Goal: Task Accomplishment & Management: Manage account settings

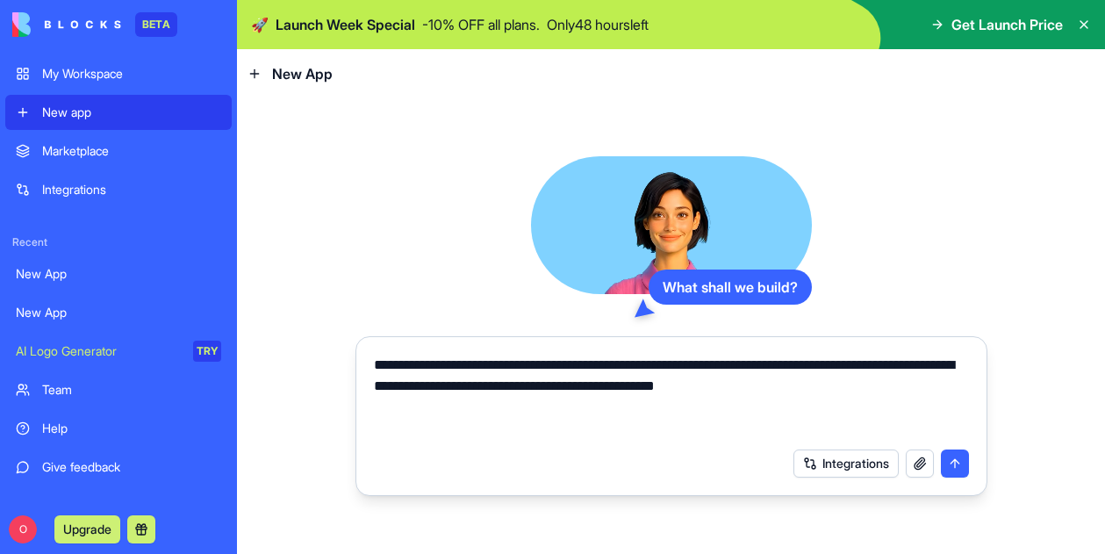
type textarea "**********"
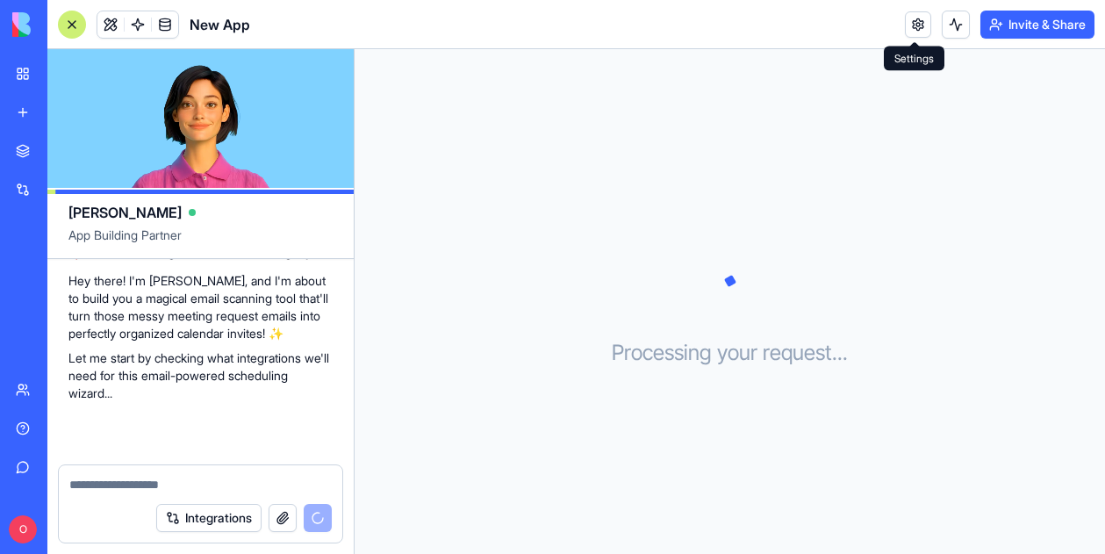
scroll to position [436, 0]
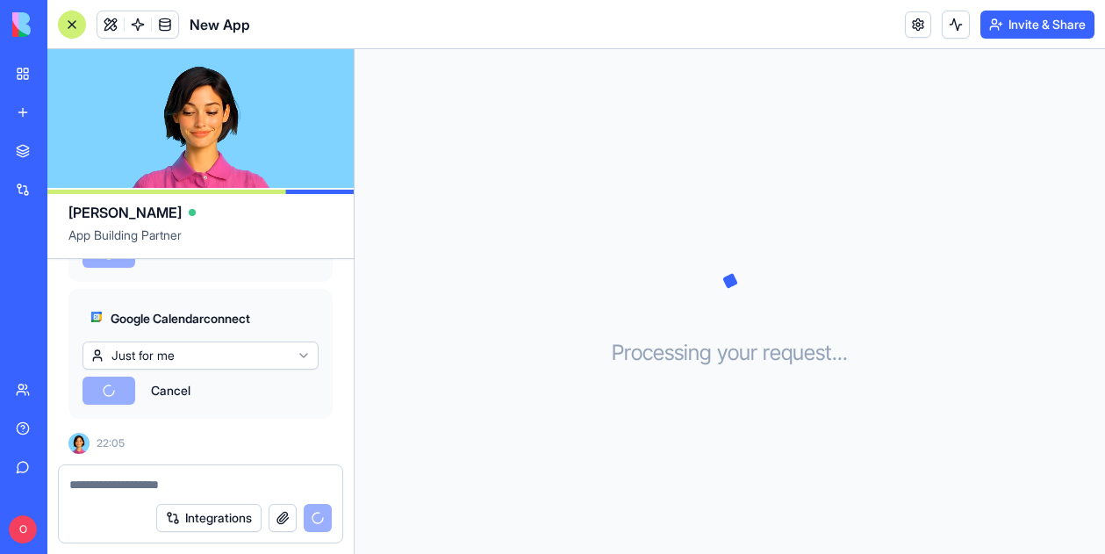
click at [308, 361] on html "BETA My Workspace New app Marketplace Integrations Recent New App New App New A…" at bounding box center [552, 277] width 1105 height 554
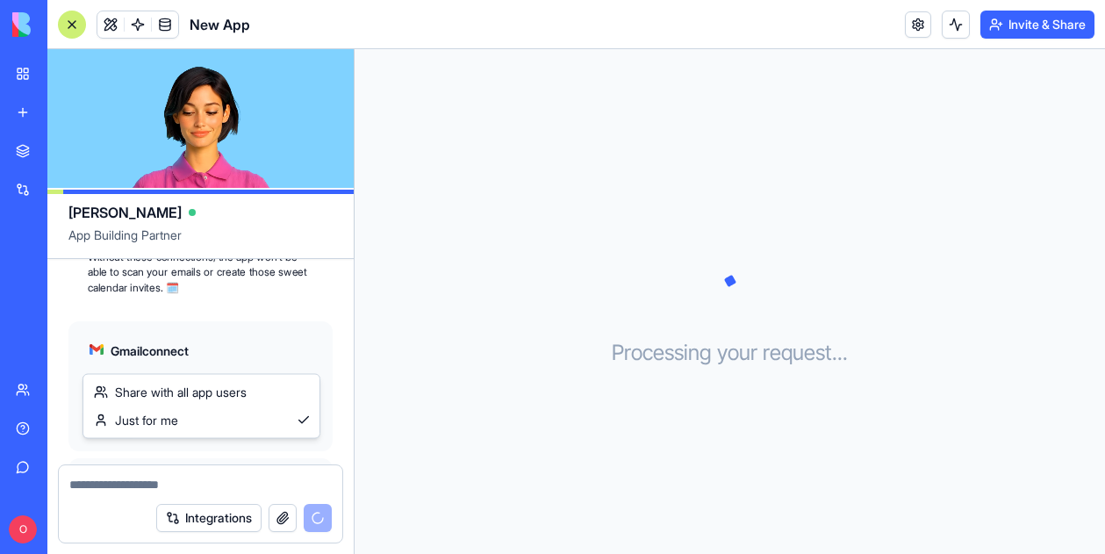
scroll to position [622, 0]
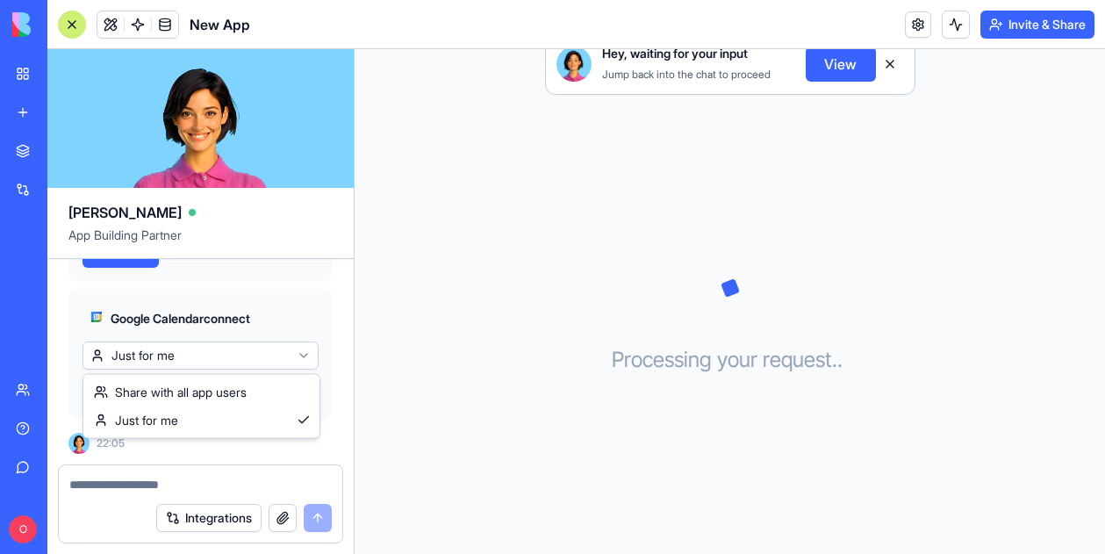
click at [308, 361] on html "BETA My Workspace New app Marketplace Integrations Recent New App New App New A…" at bounding box center [552, 277] width 1105 height 554
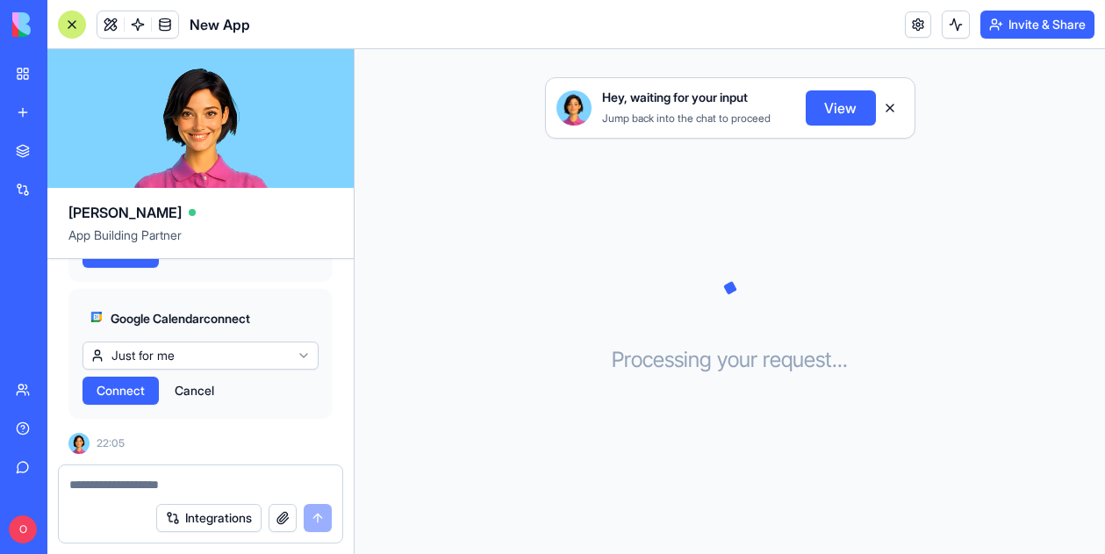
click at [219, 284] on div "Gmail connect Just for me Connect Cancel Google Calendar connect Just for me Co…" at bounding box center [200, 285] width 264 height 267
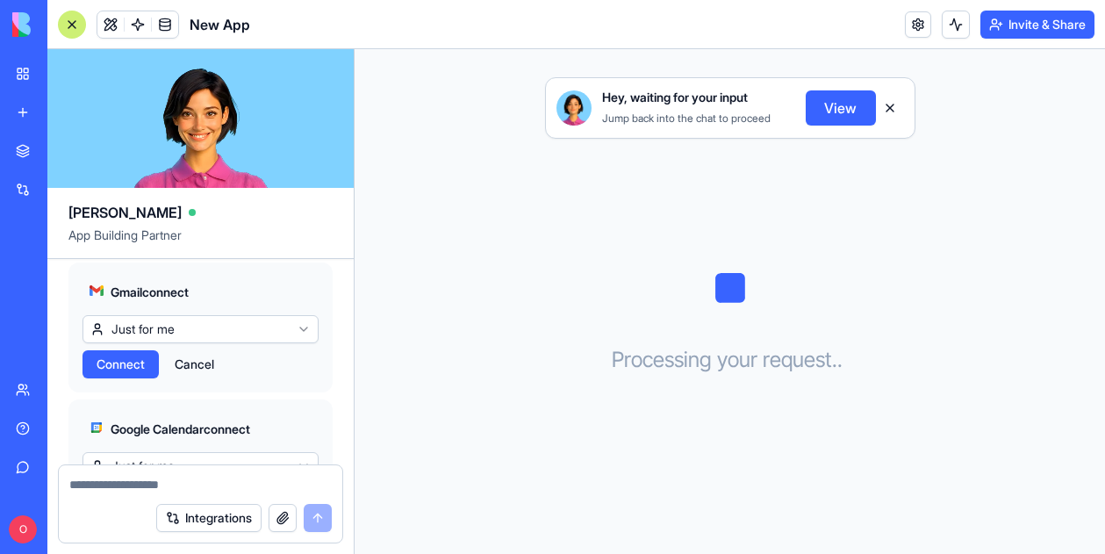
scroll to position [503, 0]
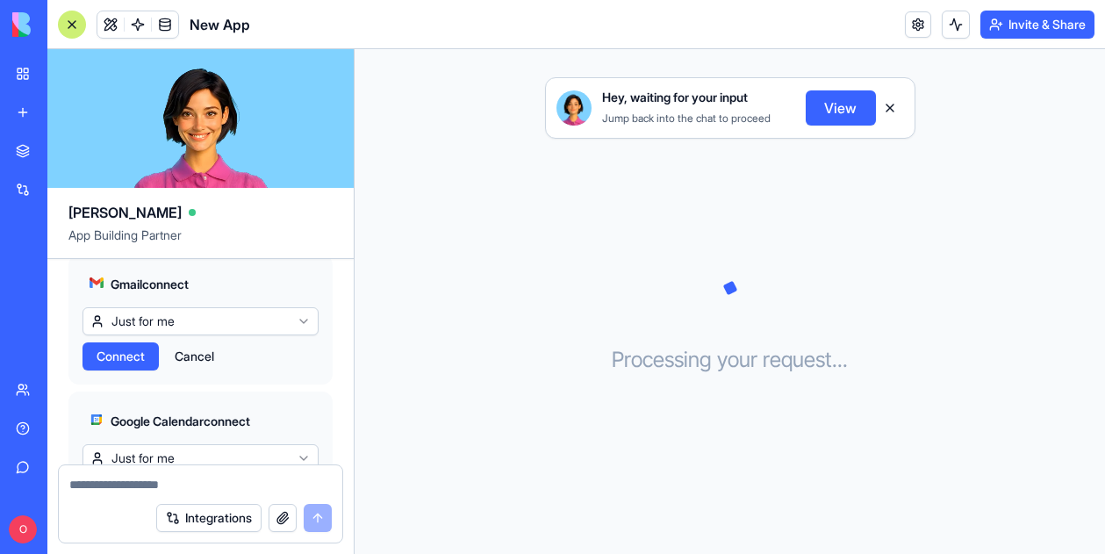
click at [119, 384] on div "Gmail connect Just for me Connect Cancel" at bounding box center [200, 320] width 264 height 130
click at [121, 365] on span "Connect" at bounding box center [121, 357] width 48 height 18
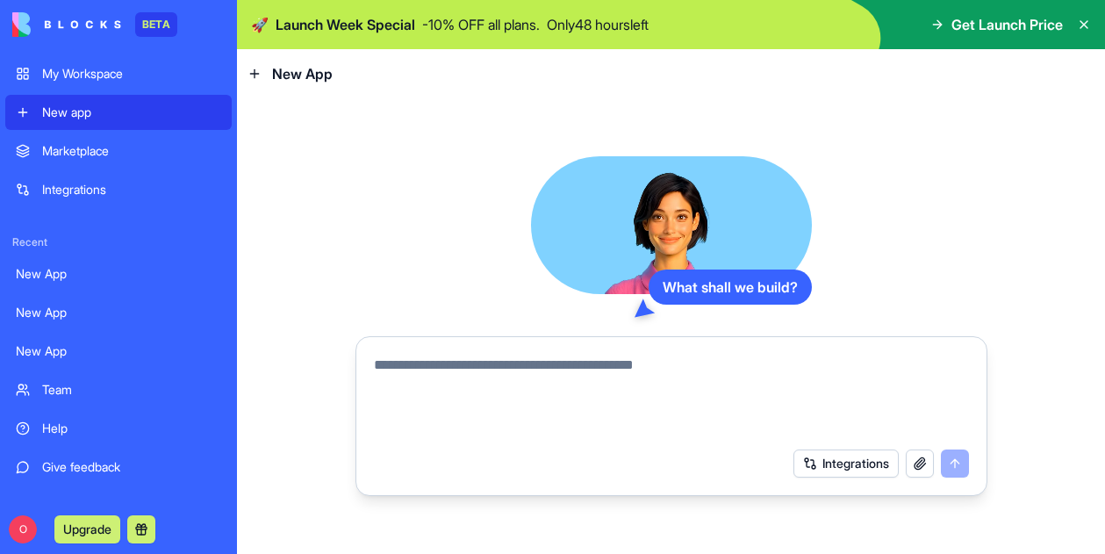
click at [67, 75] on div "My Workspace" at bounding box center [131, 74] width 179 height 18
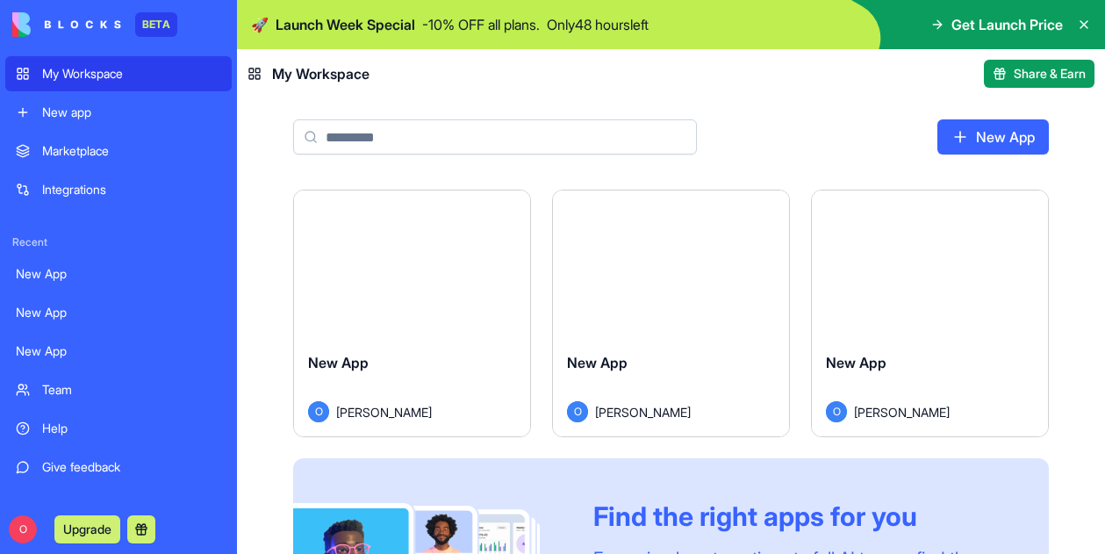
click at [441, 299] on div "Launch" at bounding box center [412, 263] width 236 height 147
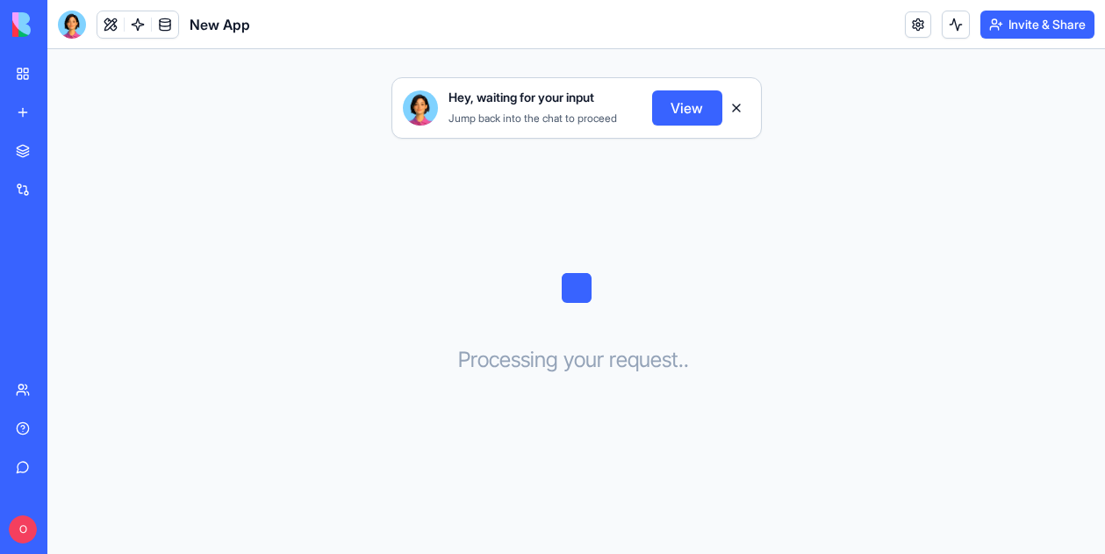
click at [683, 112] on button "View" at bounding box center [687, 107] width 70 height 35
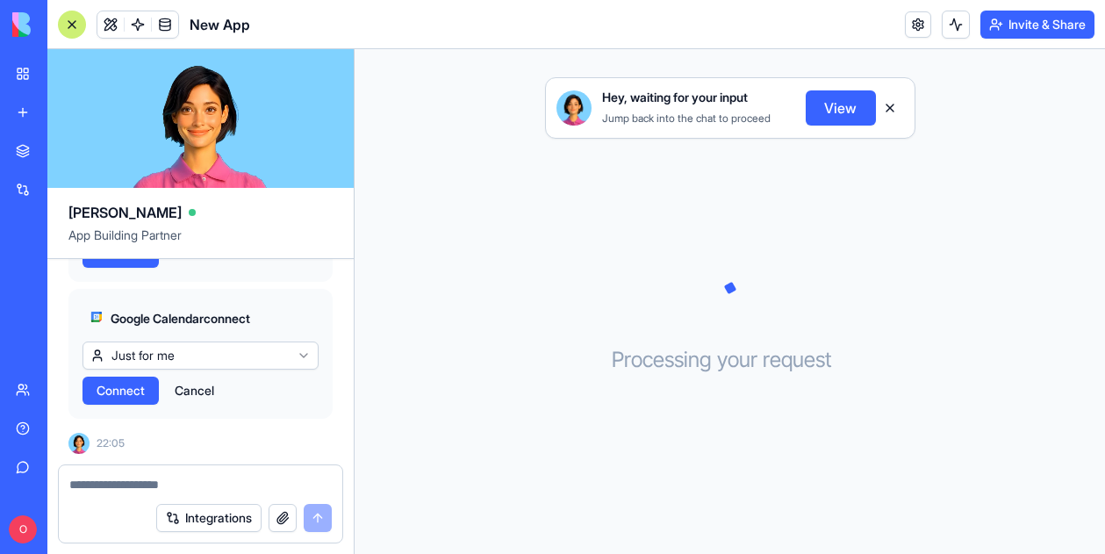
click at [157, 284] on div "Gmail connect Just for me Connect Cancel Google Calendar connect Just for me Co…" at bounding box center [200, 285] width 264 height 267
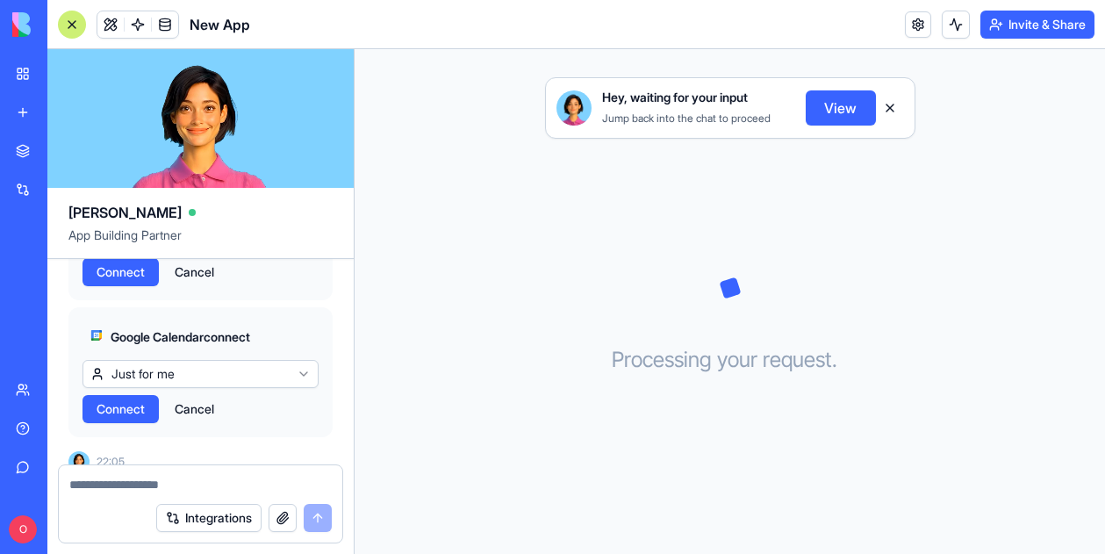
click at [128, 281] on span "Connect" at bounding box center [121, 272] width 48 height 18
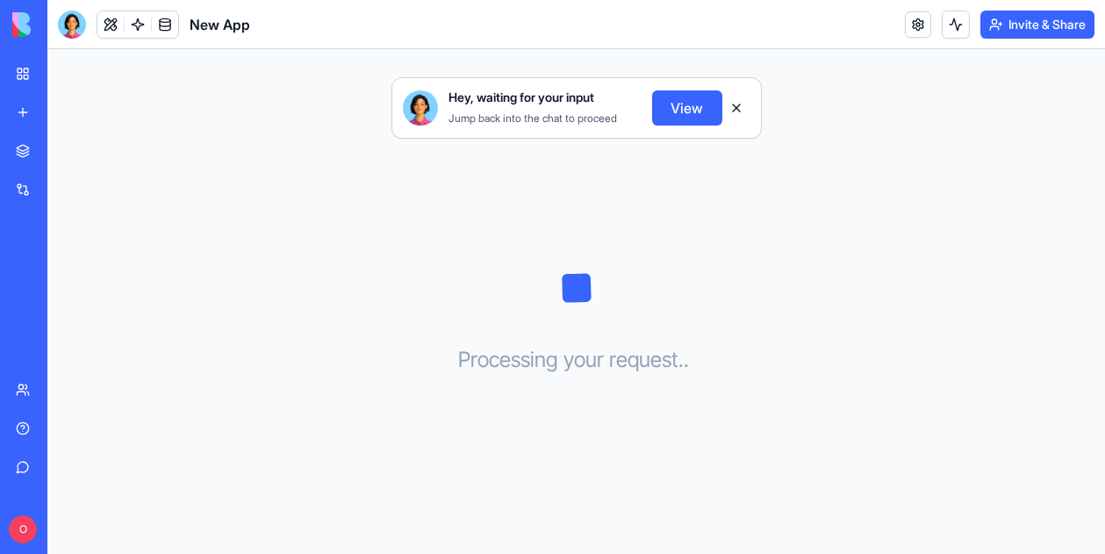
click at [685, 118] on button "View" at bounding box center [687, 107] width 70 height 35
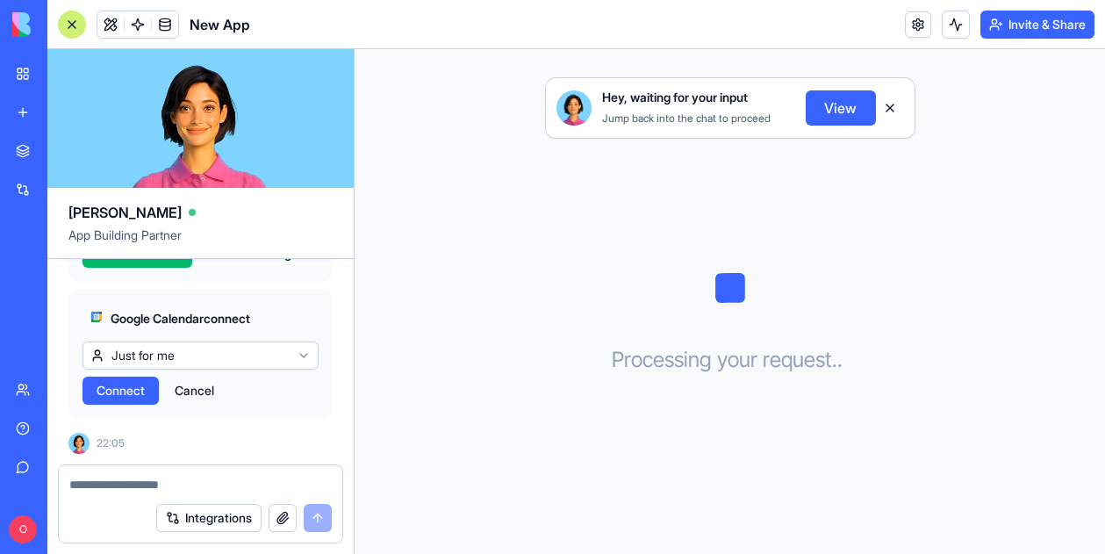
click at [111, 382] on span "Connect" at bounding box center [121, 391] width 48 height 18
click at [134, 389] on span "Connect" at bounding box center [121, 391] width 48 height 18
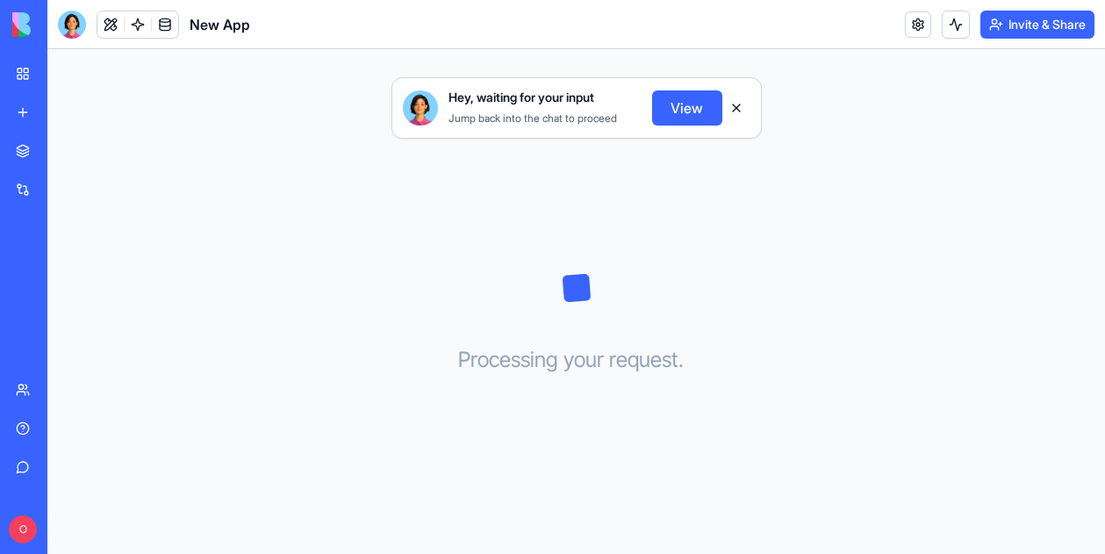
click at [685, 104] on button "View" at bounding box center [687, 107] width 70 height 35
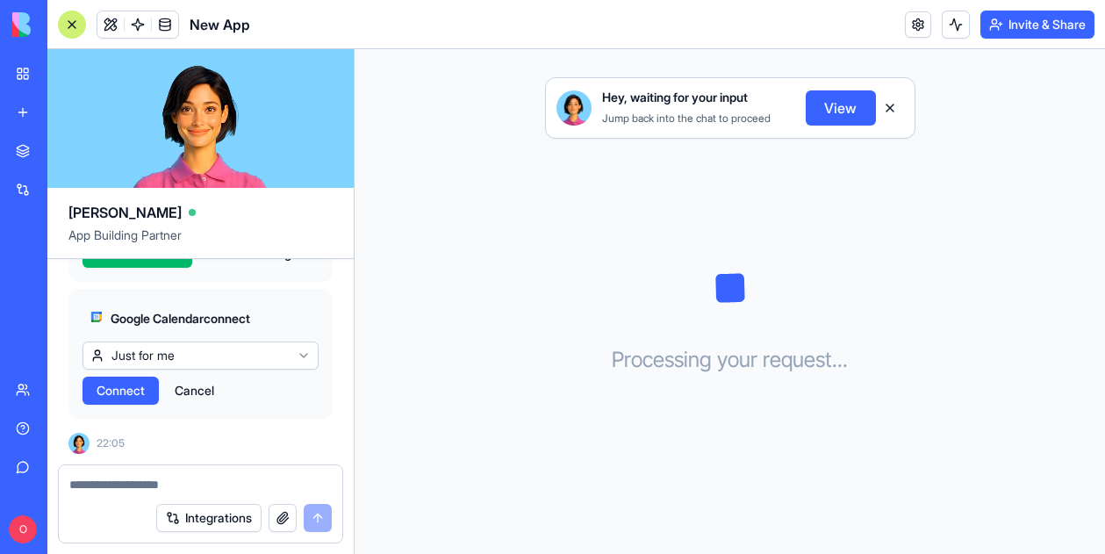
click at [300, 447] on div "Gmail connect Just for me Connected View in Settings Google Calendar connect Ju…" at bounding box center [200, 299] width 264 height 309
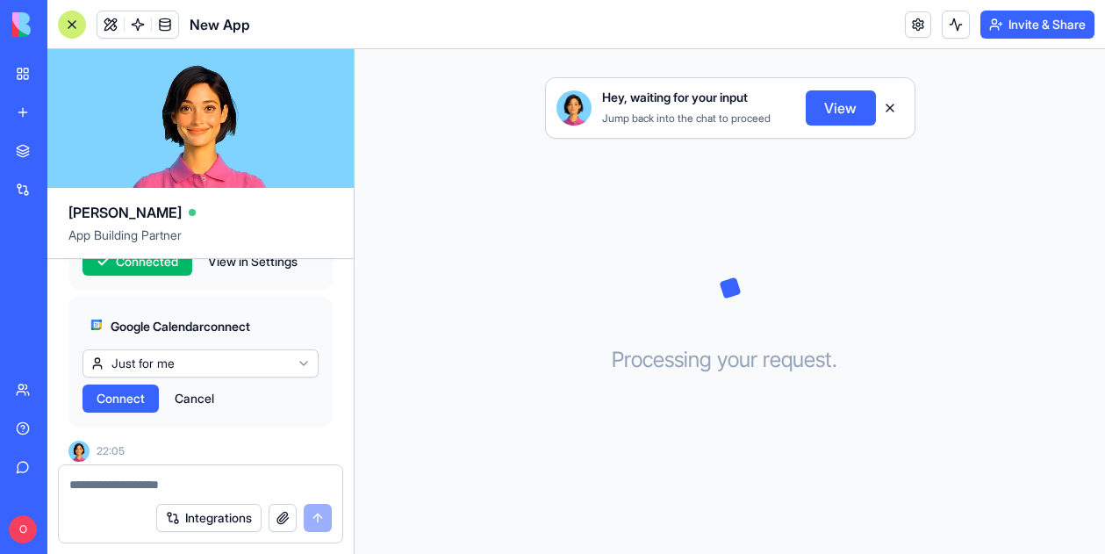
scroll to position [622, 0]
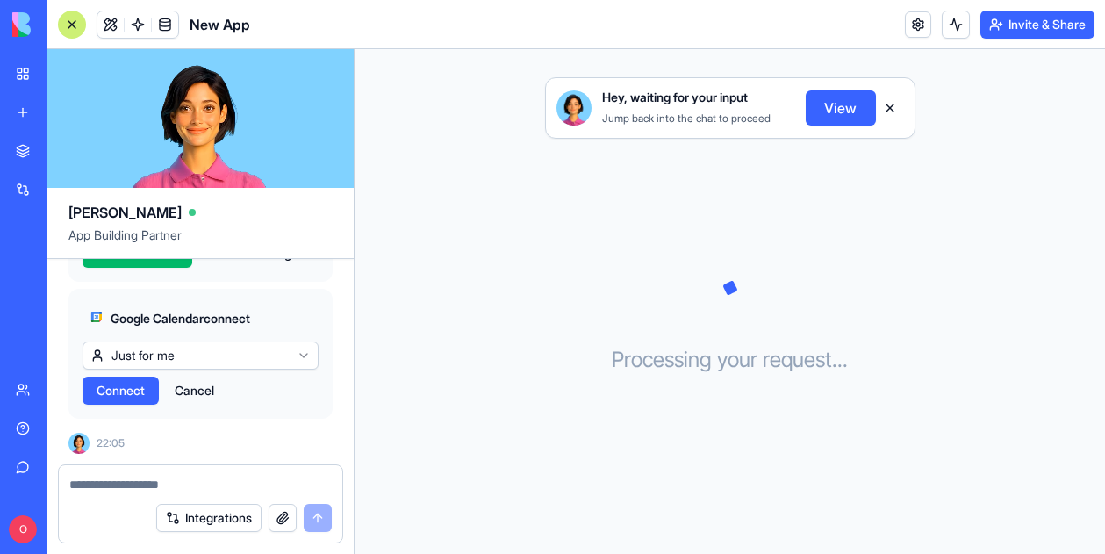
click at [128, 386] on span "Connect" at bounding box center [121, 391] width 48 height 18
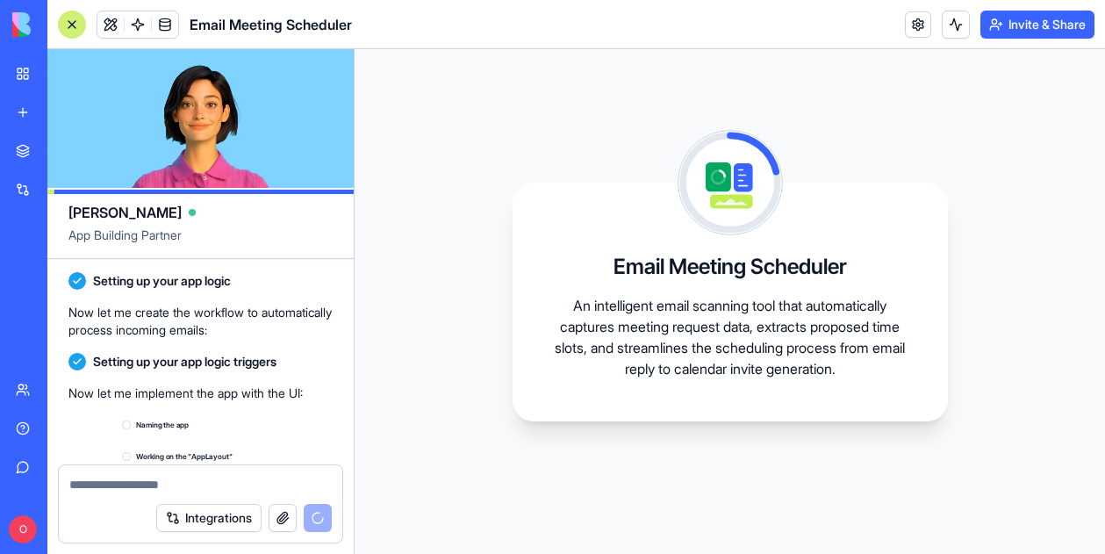
scroll to position [1121, 0]
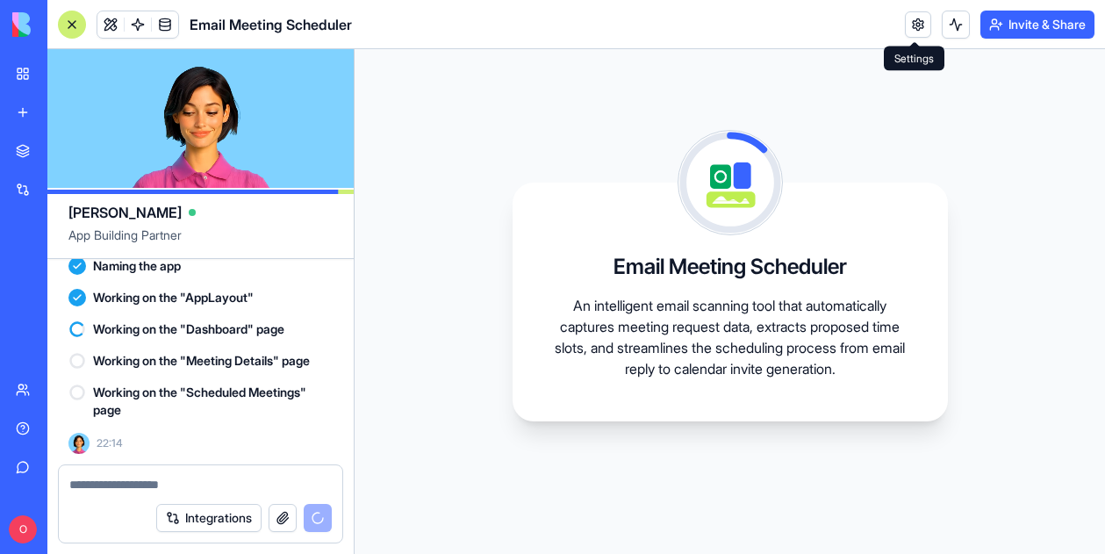
click at [920, 29] on link at bounding box center [918, 24] width 26 height 26
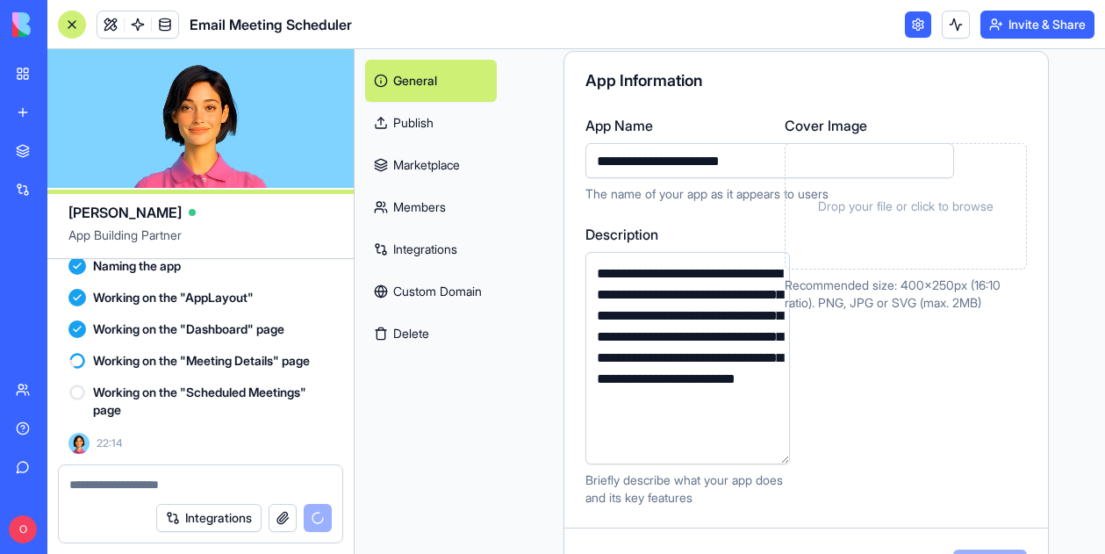
scroll to position [159, 0]
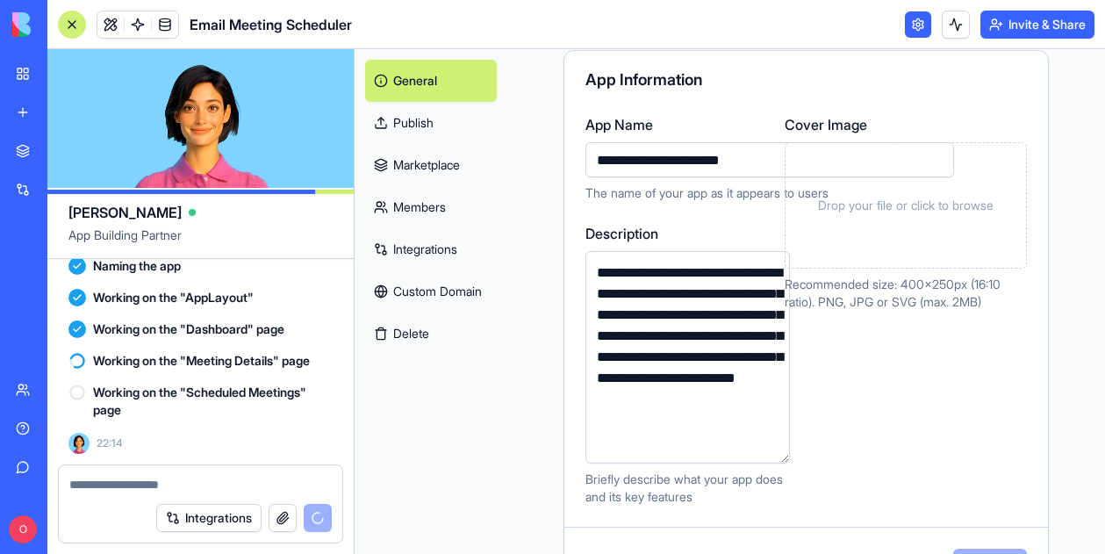
click at [1030, 277] on div "**********" at bounding box center [806, 309] width 484 height 391
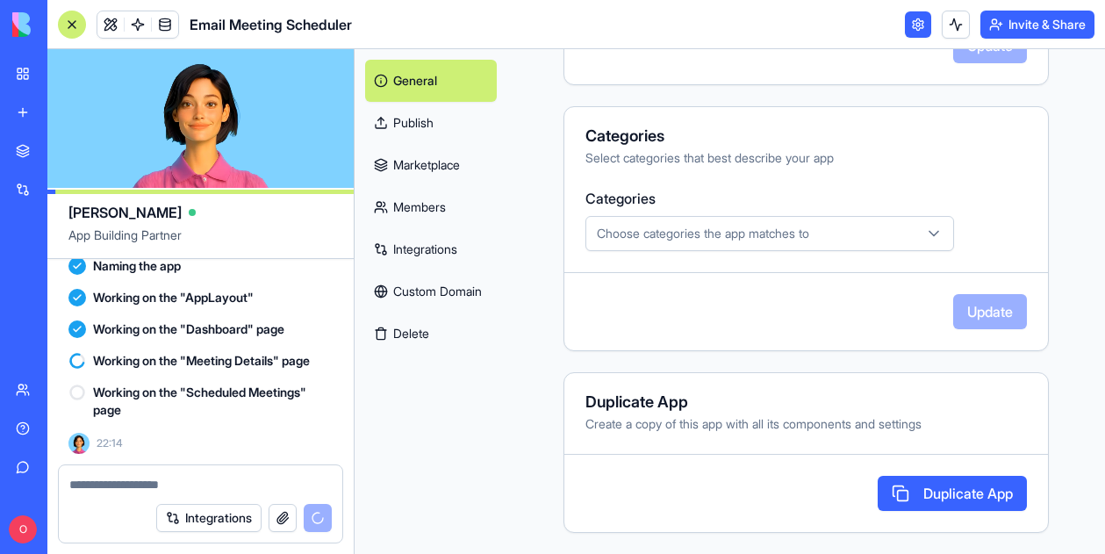
scroll to position [0, 0]
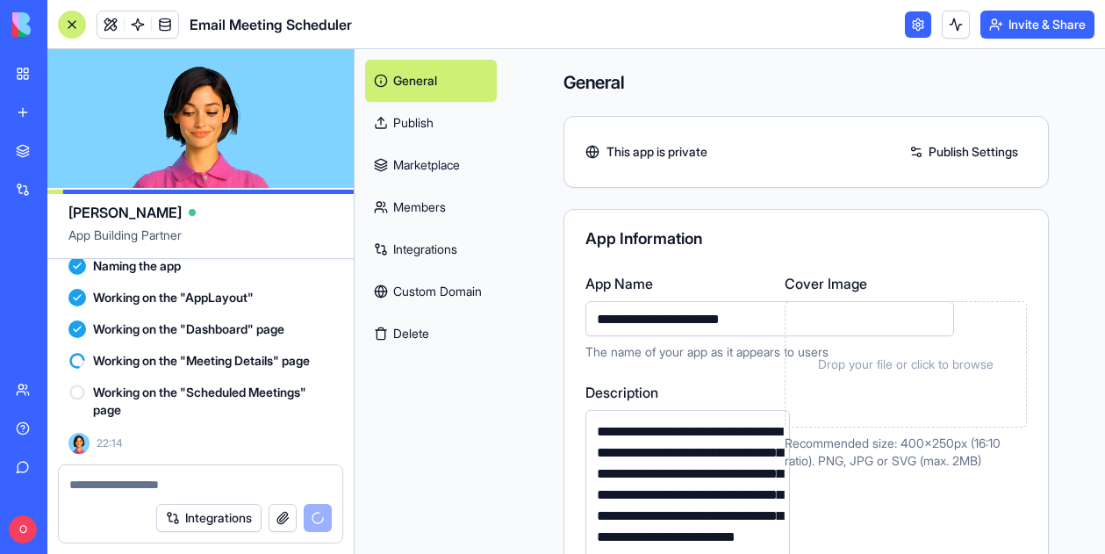
click at [666, 80] on h4 "General" at bounding box center [805, 82] width 485 height 25
click at [415, 77] on link "General" at bounding box center [431, 81] width 132 height 42
click at [68, 32] on div at bounding box center [72, 25] width 28 height 28
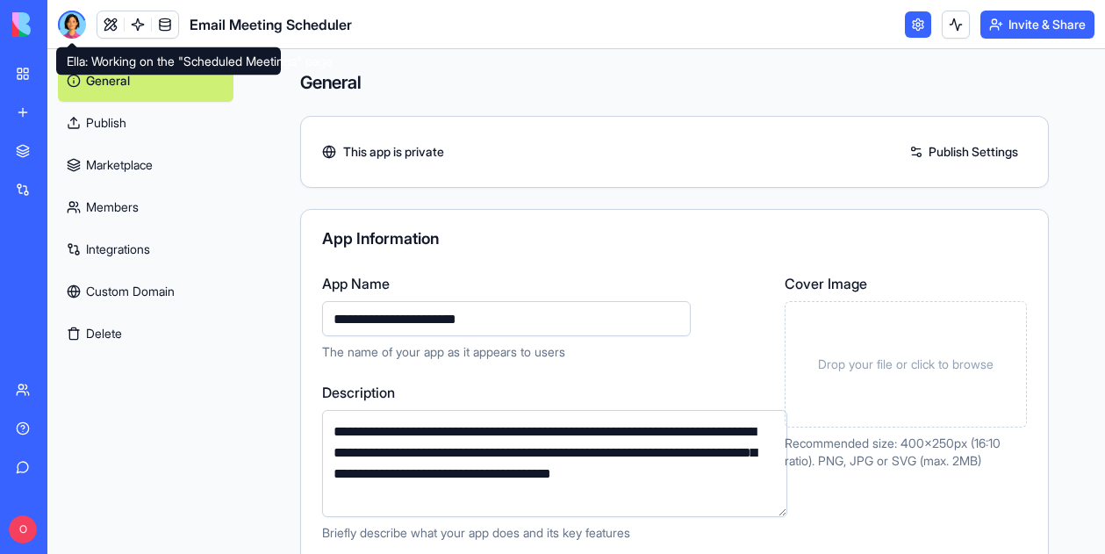
click at [77, 25] on div at bounding box center [72, 25] width 28 height 28
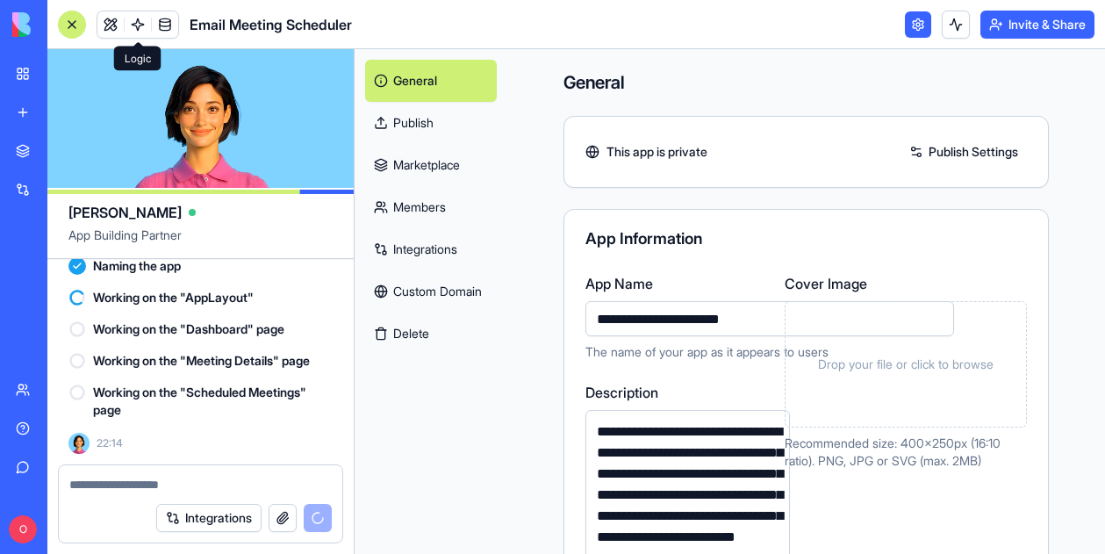
click at [128, 25] on span at bounding box center [137, 24] width 49 height 49
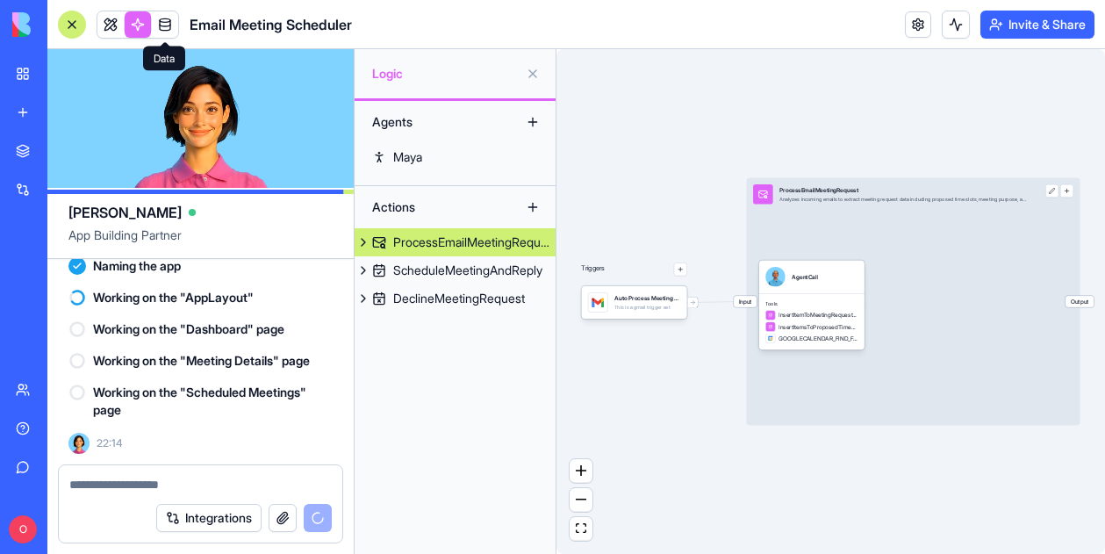
click at [154, 26] on span at bounding box center [164, 24] width 49 height 49
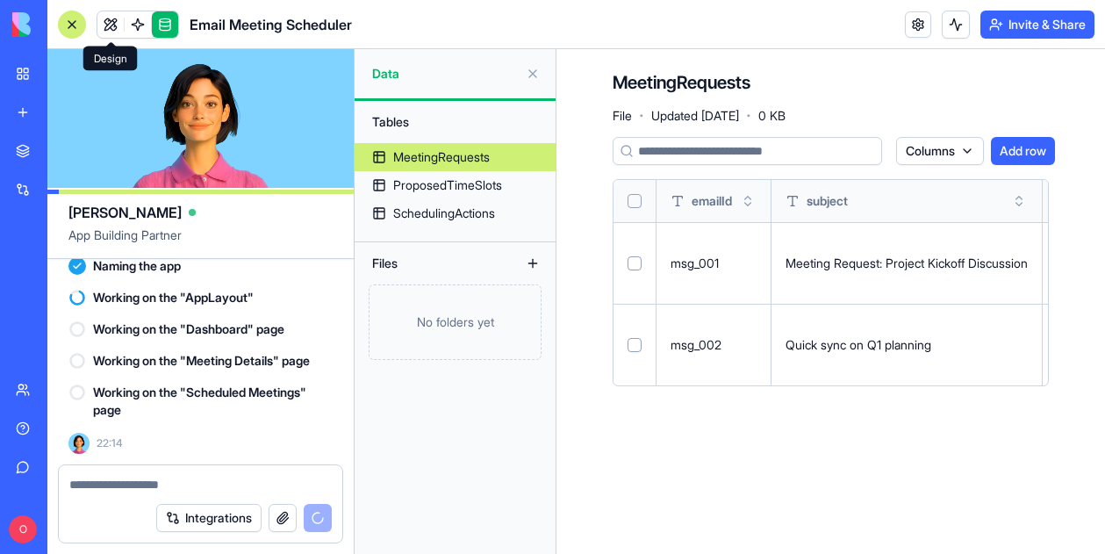
click at [115, 21] on link at bounding box center [110, 24] width 26 height 26
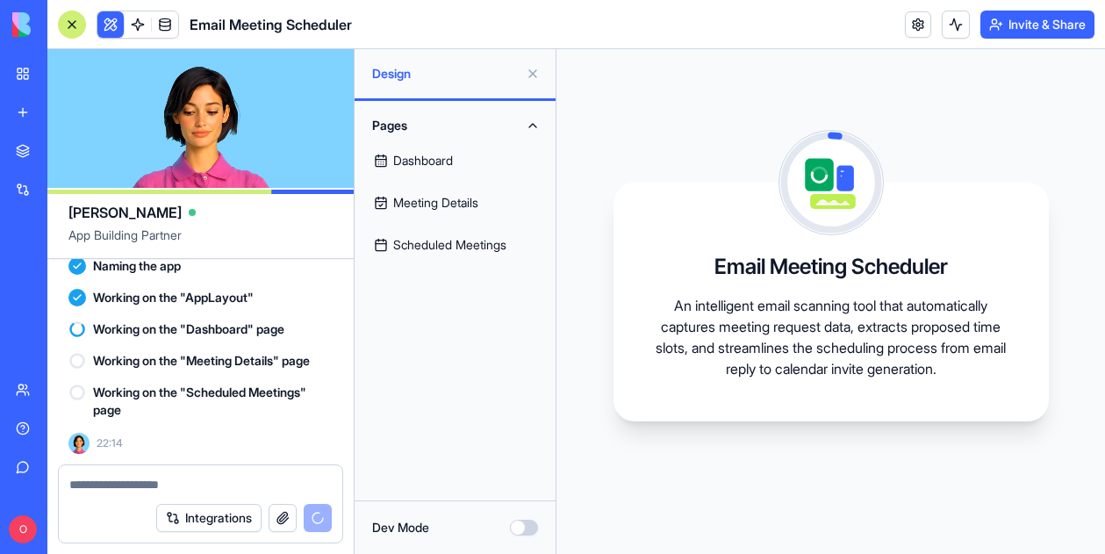
click at [510, 522] on div "Dev Mode" at bounding box center [455, 528] width 166 height 18
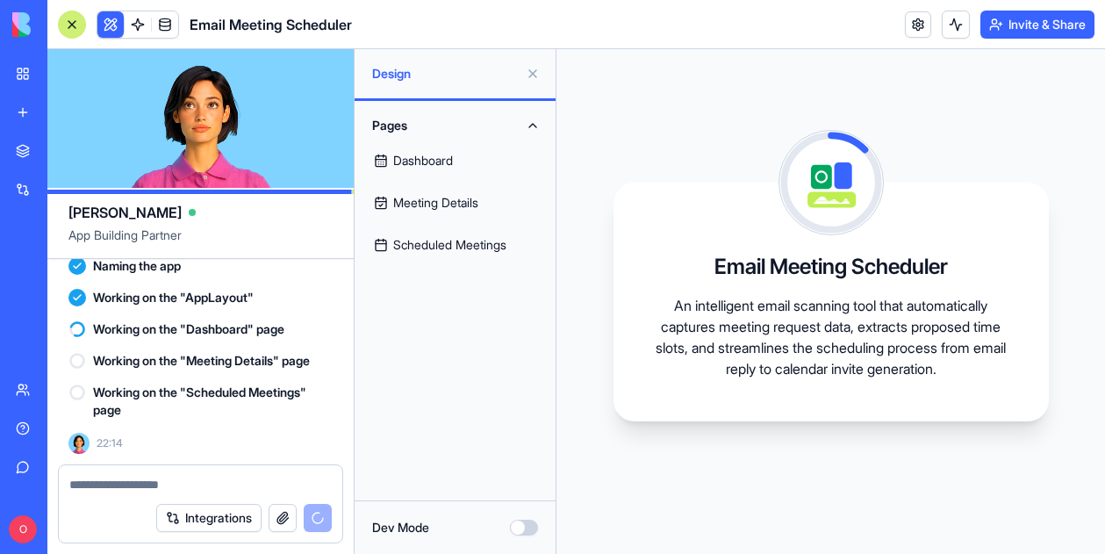
click at [511, 523] on button "Dev Mode" at bounding box center [524, 528] width 28 height 16
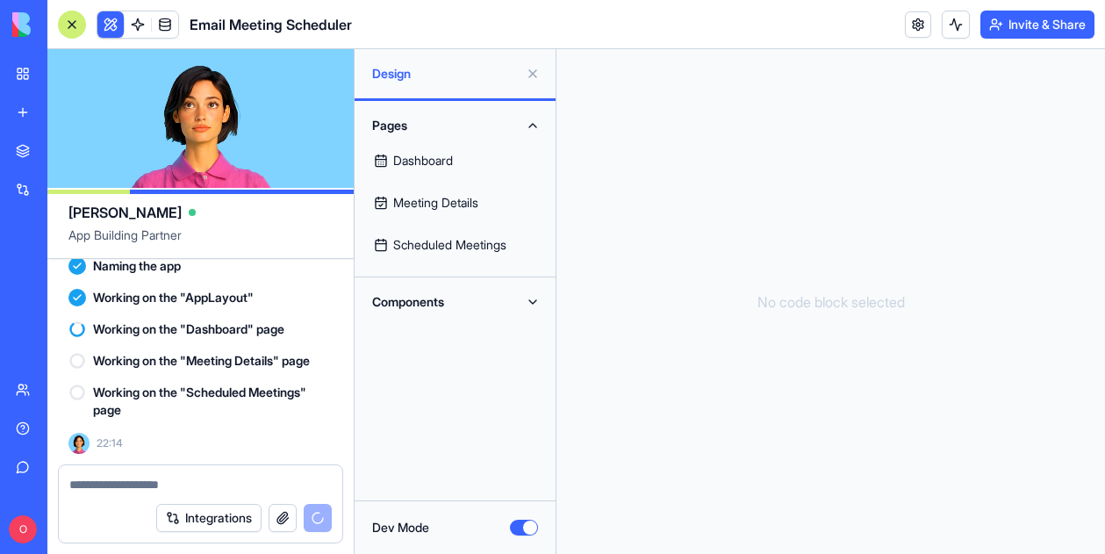
click at [511, 523] on button "Dev Mode" at bounding box center [524, 528] width 28 height 16
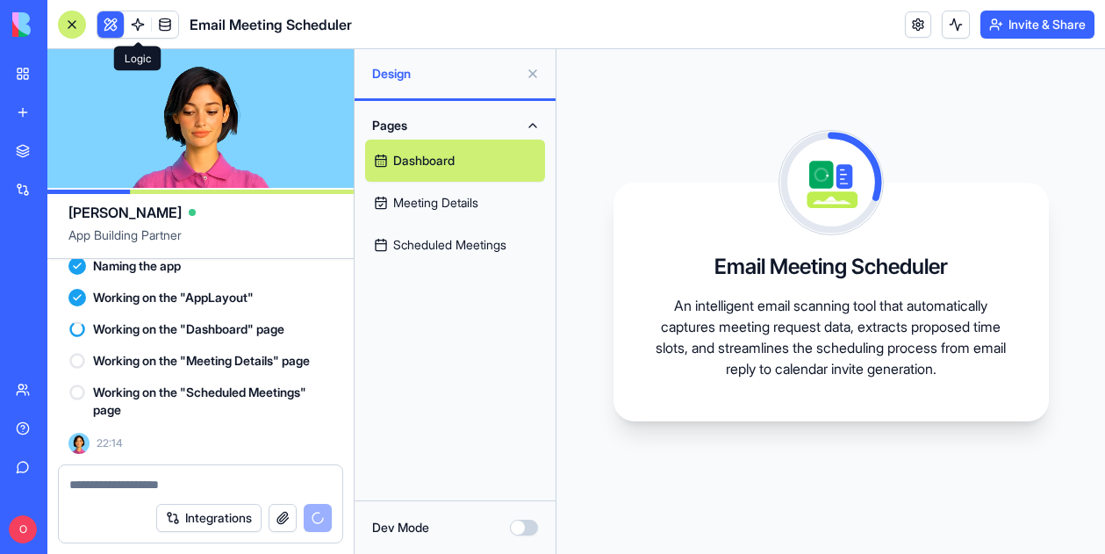
click at [137, 19] on link at bounding box center [138, 24] width 26 height 26
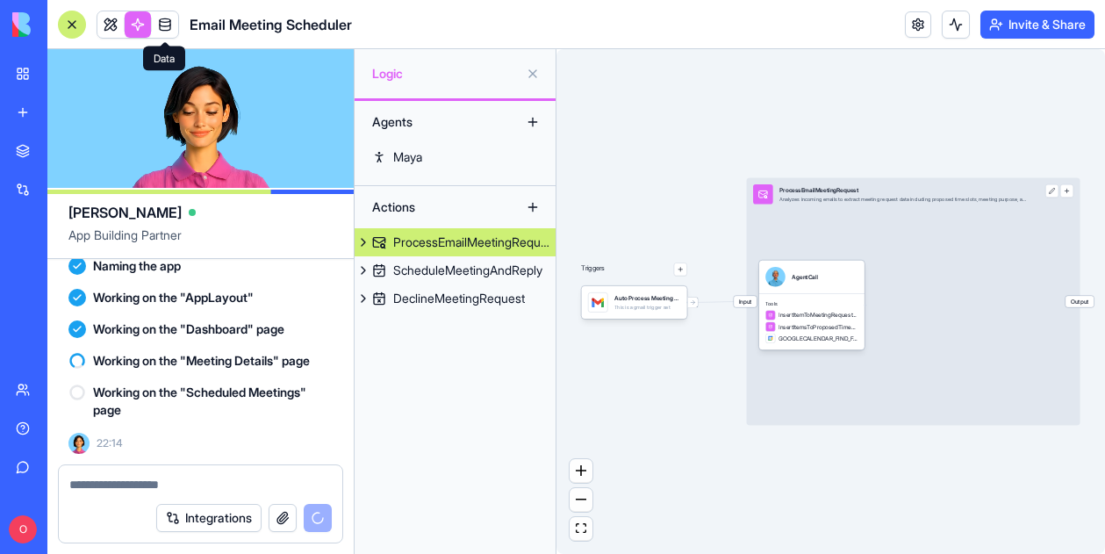
click at [158, 15] on link at bounding box center [165, 24] width 26 height 26
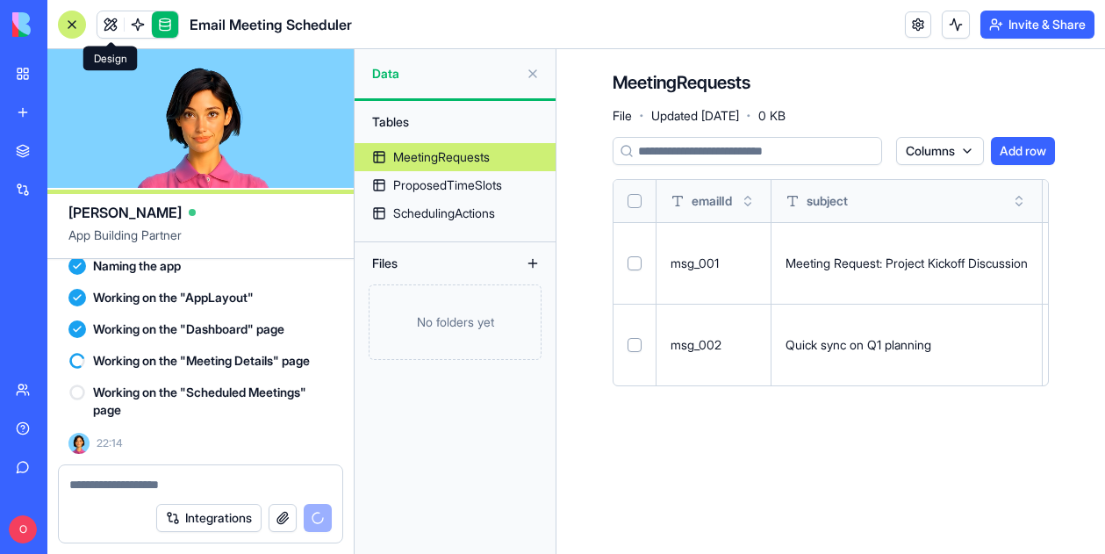
click at [106, 20] on link at bounding box center [110, 24] width 26 height 26
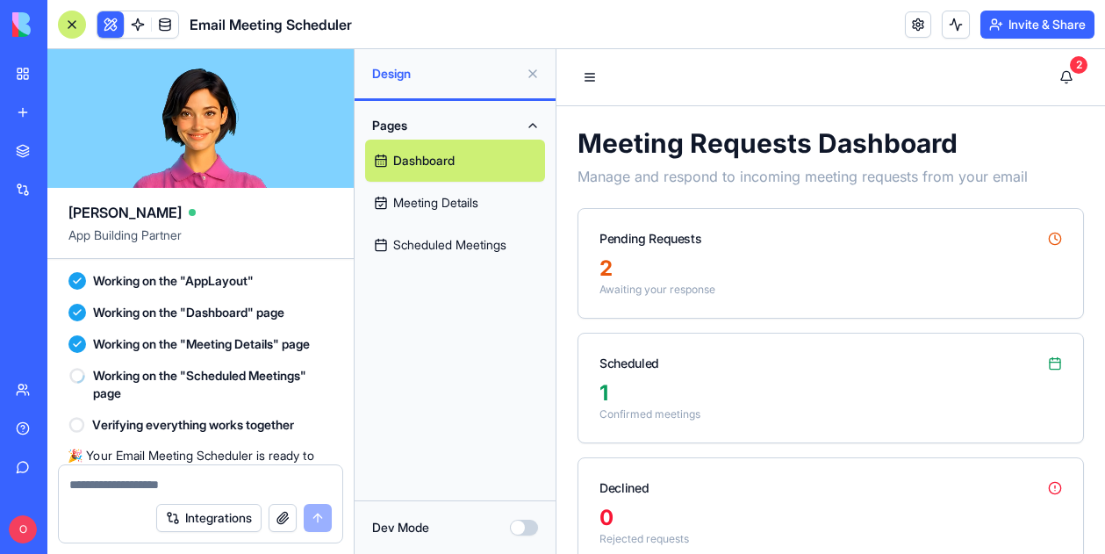
scroll to position [1598, 0]
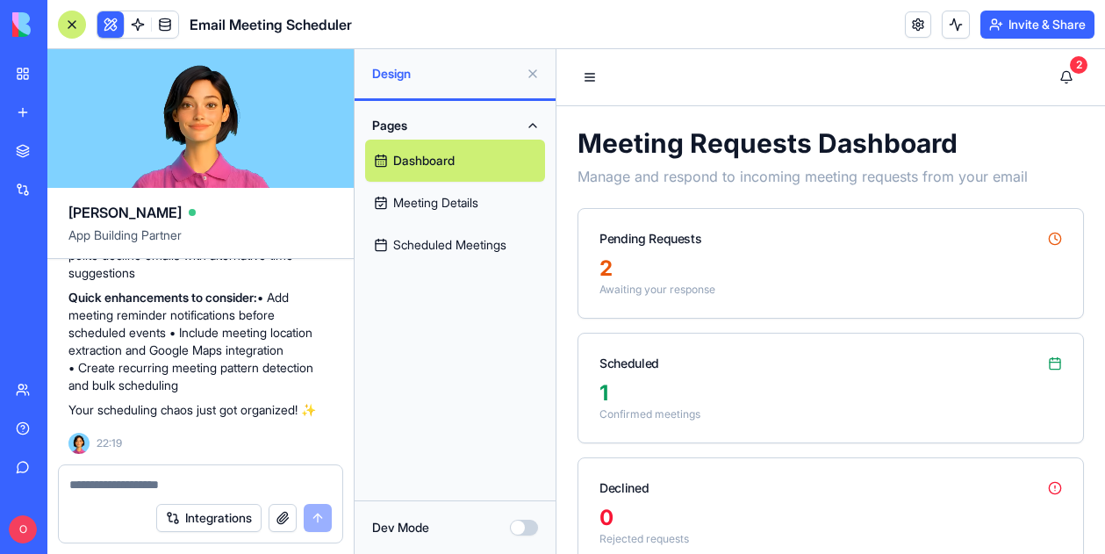
click at [149, 391] on p "Quick enhancements to consider: • Add meeting reminder notifications before sch…" at bounding box center [200, 341] width 264 height 105
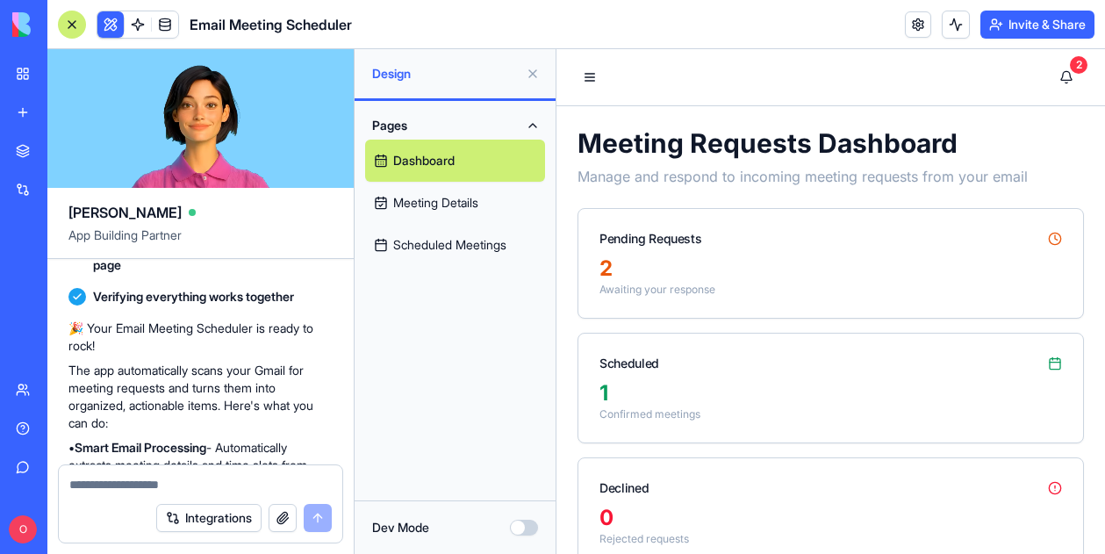
scroll to position [1247, 0]
click at [722, 238] on div "Pending Requests" at bounding box center [830, 232] width 505 height 46
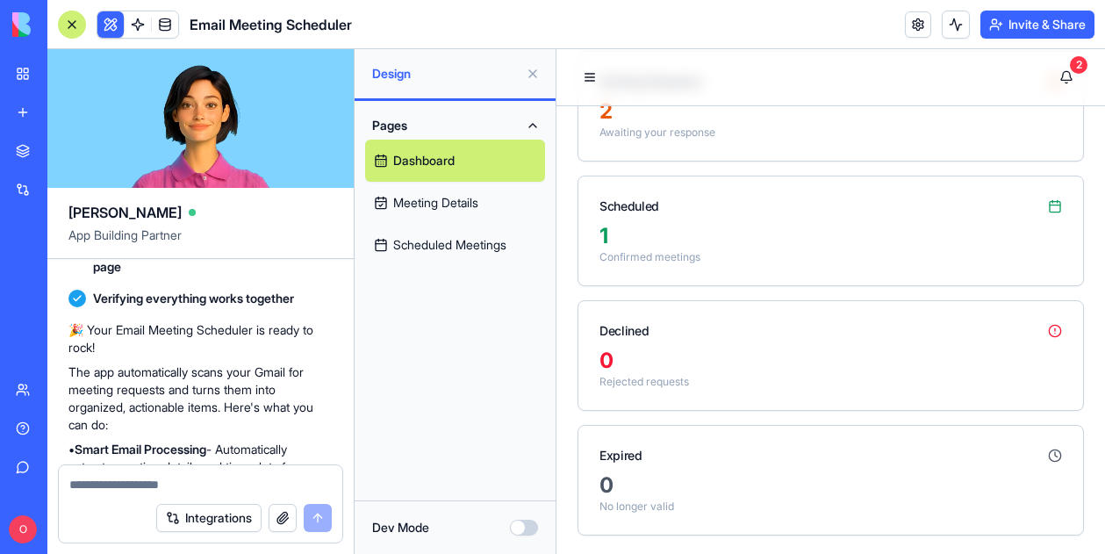
scroll to position [165, 0]
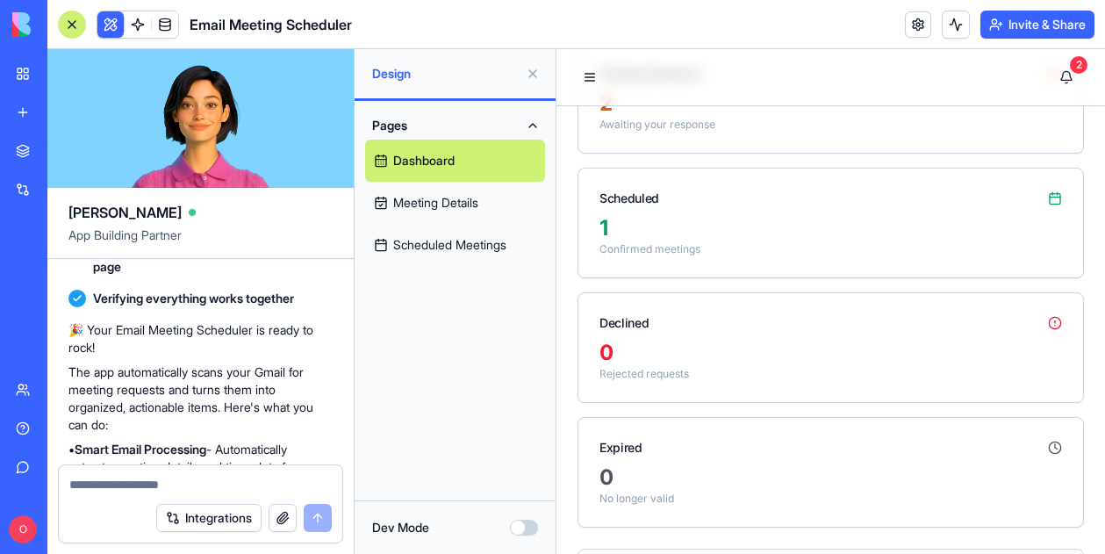
click at [880, 231] on div "1" at bounding box center [830, 228] width 463 height 28
click at [463, 207] on link "Meeting Details" at bounding box center [455, 203] width 180 height 42
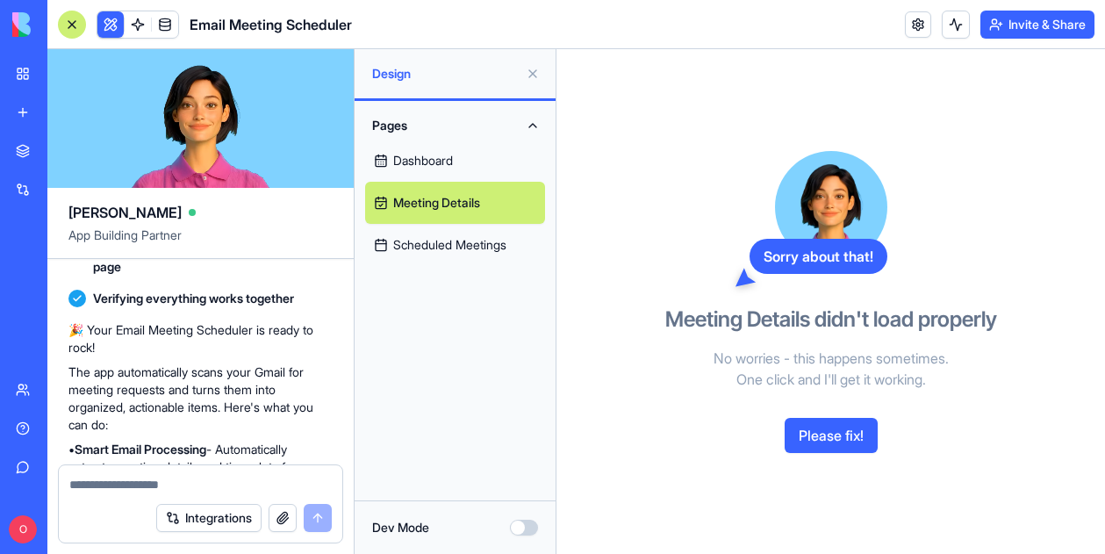
click at [821, 430] on button "Please fix!" at bounding box center [831, 435] width 93 height 35
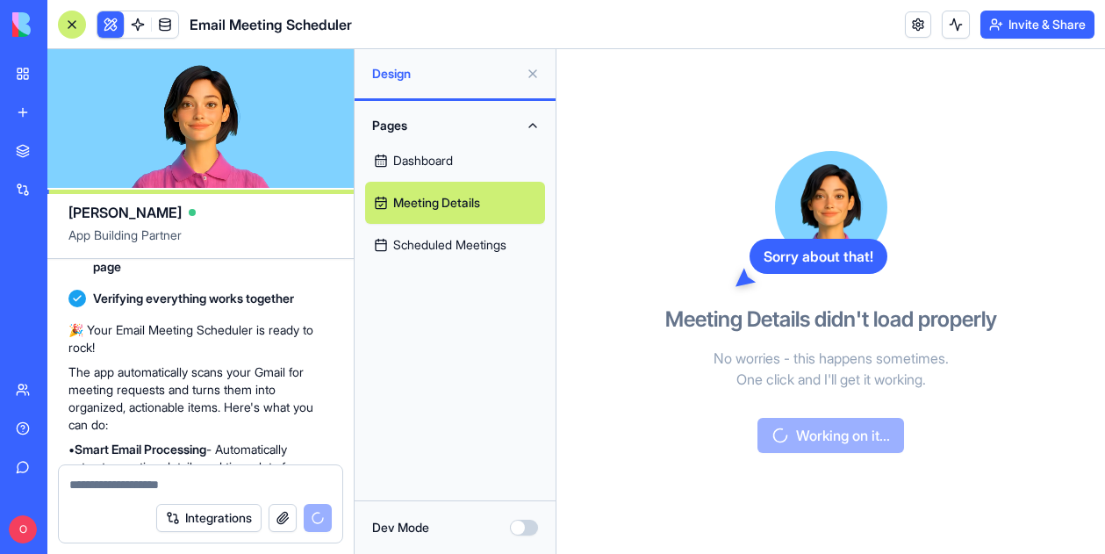
scroll to position [1683, 0]
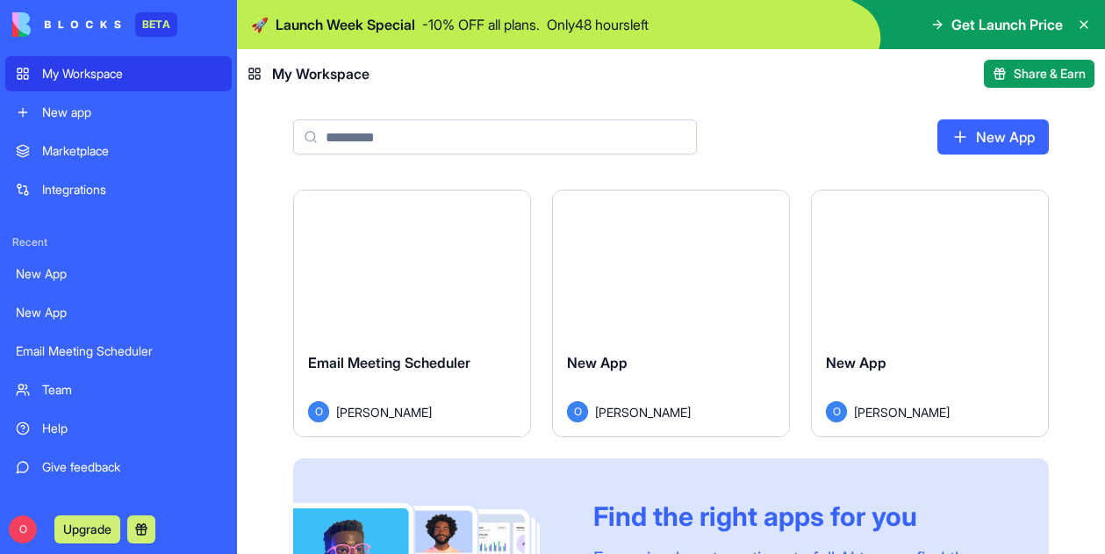
click at [402, 40] on img at bounding box center [671, 24] width 868 height 49
click at [391, 26] on span "Launch Week Special" at bounding box center [346, 24] width 140 height 21
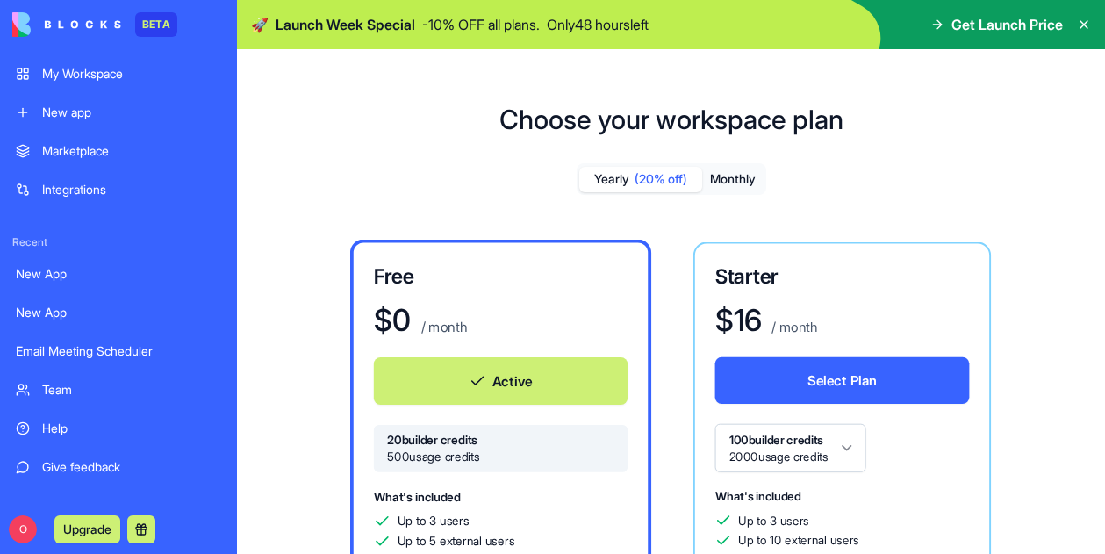
click at [980, 23] on span "Get Launch Price" at bounding box center [1006, 24] width 111 height 21
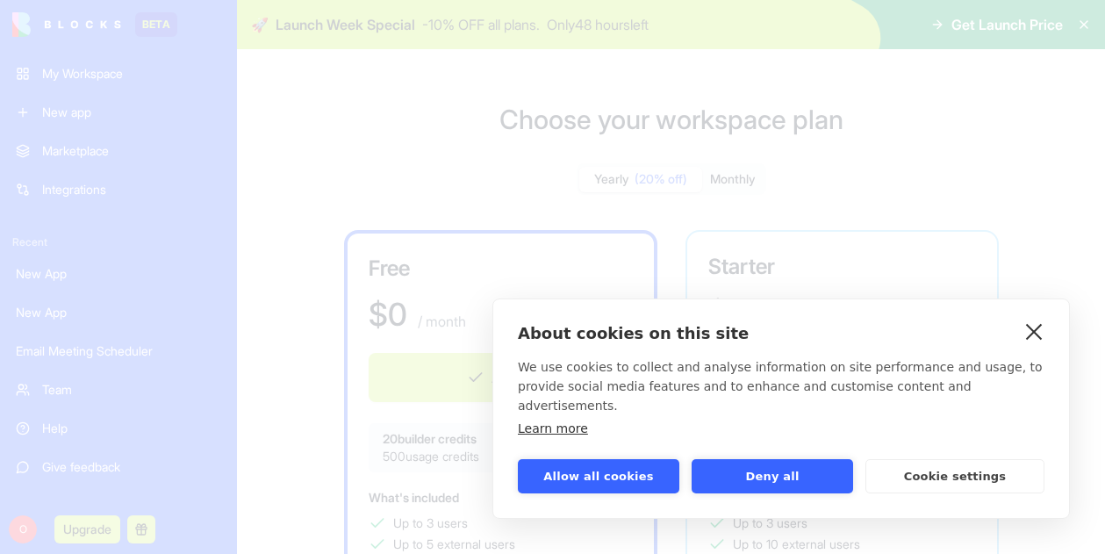
click at [1043, 345] on link "close" at bounding box center [1034, 331] width 27 height 28
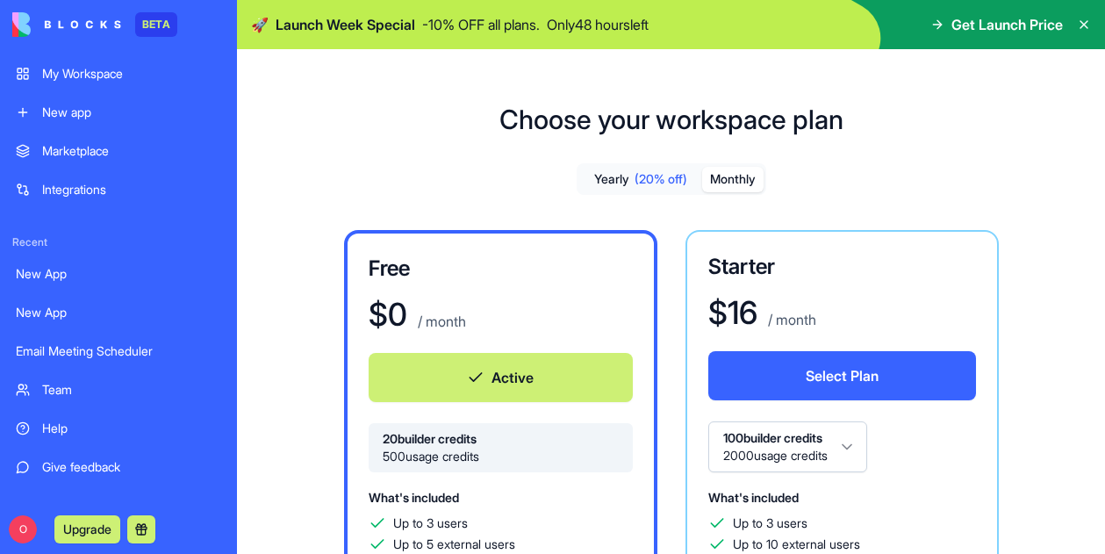
click at [743, 182] on button "Monthly" at bounding box center [732, 179] width 61 height 25
click at [648, 176] on span "(20% off)" at bounding box center [661, 179] width 53 height 18
click at [79, 181] on div "Integrations" at bounding box center [131, 190] width 179 height 18
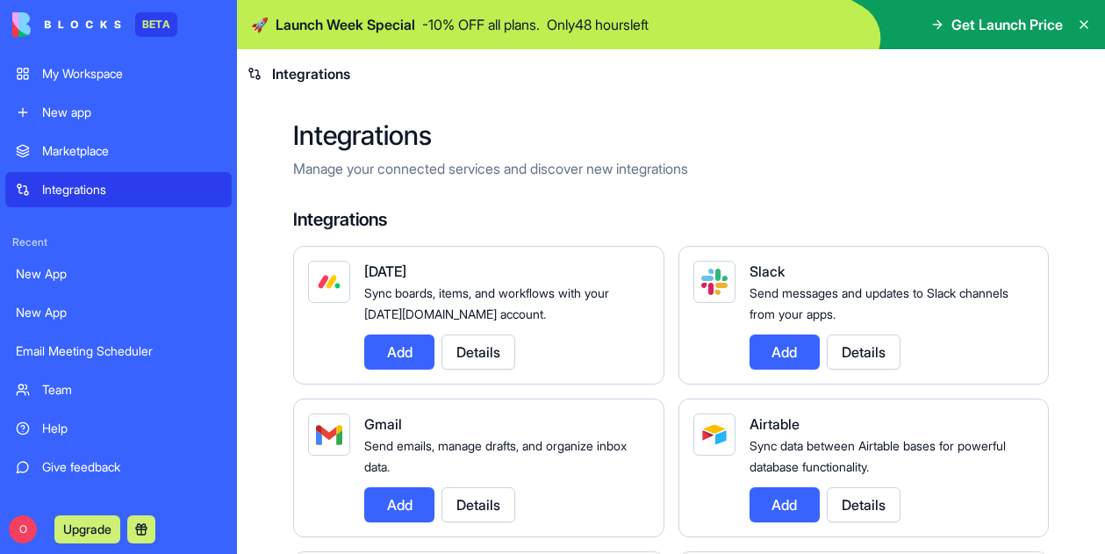
scroll to position [25, 0]
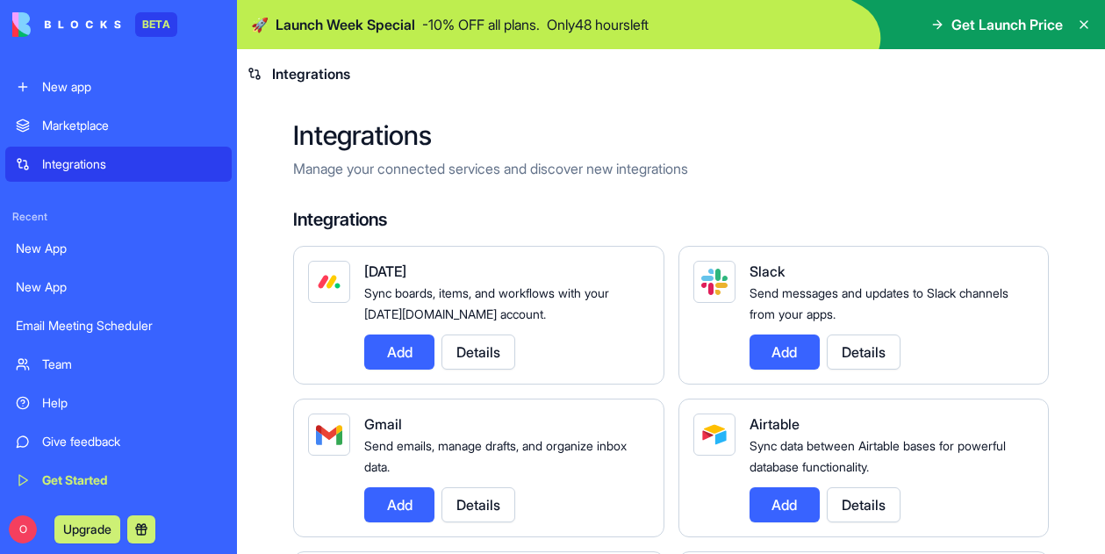
drag, startPoint x: 54, startPoint y: 290, endPoint x: 161, endPoint y: 220, distance: 127.6
click at [161, 220] on span "Recent" at bounding box center [118, 217] width 226 height 14
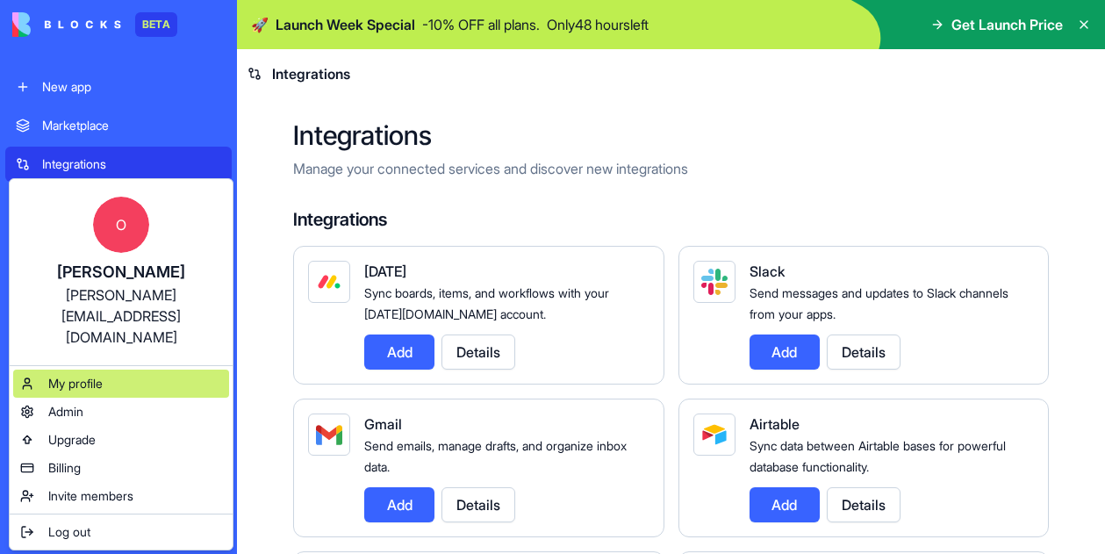
click at [67, 375] on span "My profile" at bounding box center [75, 384] width 54 height 18
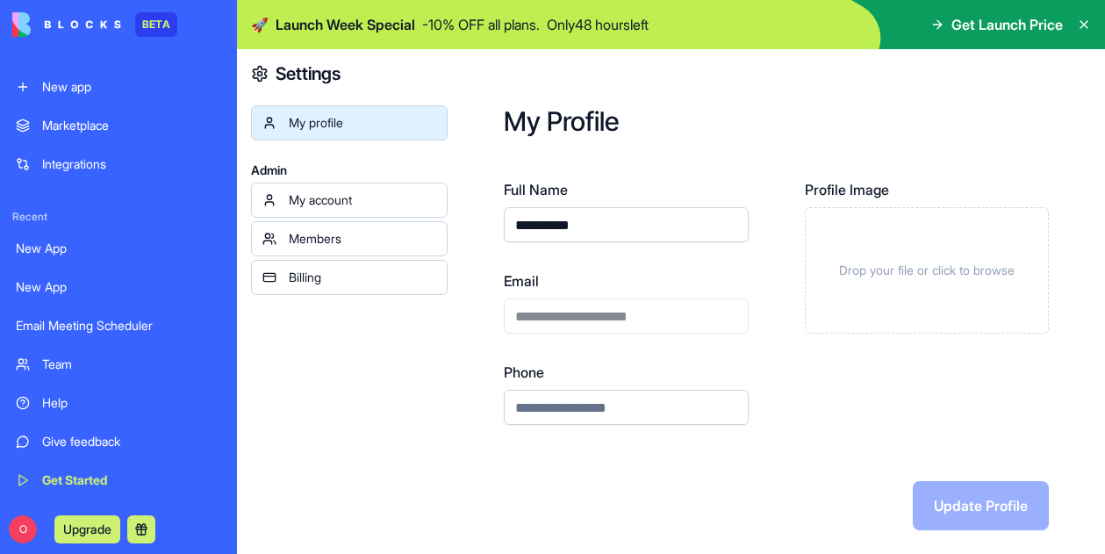
click at [351, 201] on div "My account" at bounding box center [362, 200] width 147 height 18
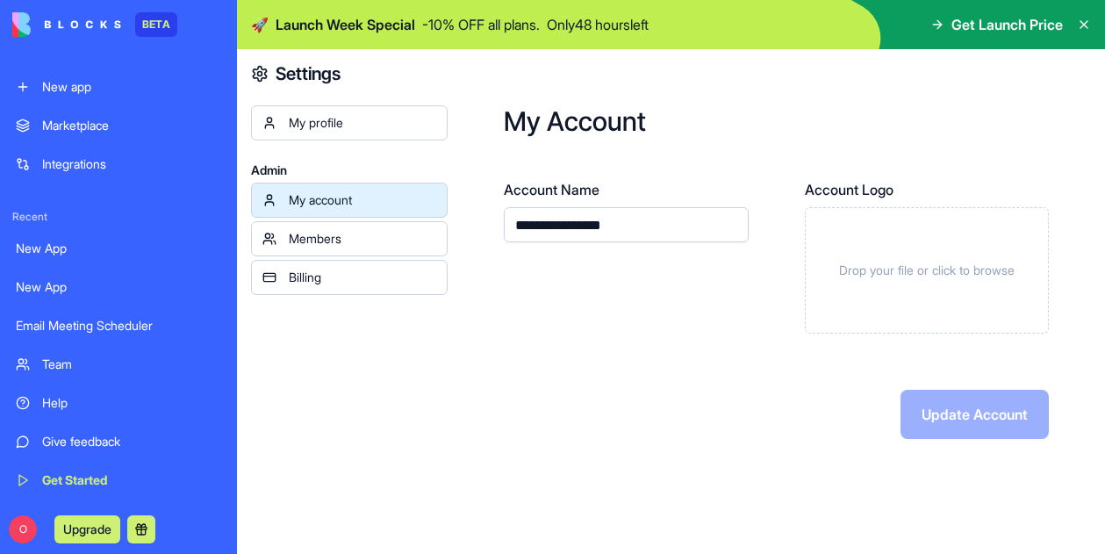
drag, startPoint x: 624, startPoint y: 226, endPoint x: 430, endPoint y: 226, distance: 194.0
click at [430, 226] on div "**********" at bounding box center [671, 301] width 868 height 505
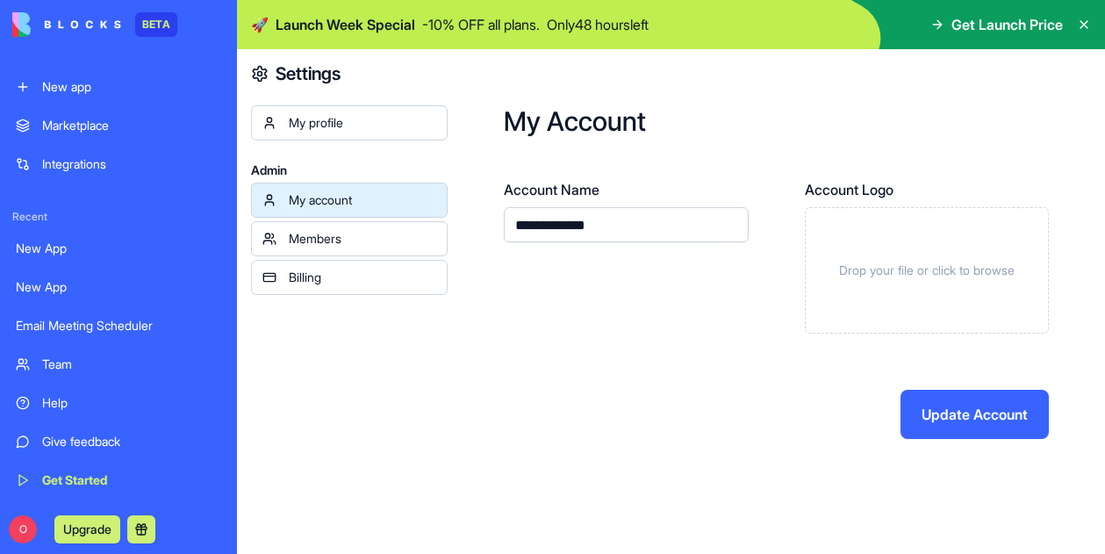
type input "**********"
click at [922, 409] on button "Update Account" at bounding box center [975, 414] width 148 height 49
click at [969, 427] on button "Update Account" at bounding box center [975, 414] width 148 height 49
